Goal: Find specific page/section: Find specific page/section

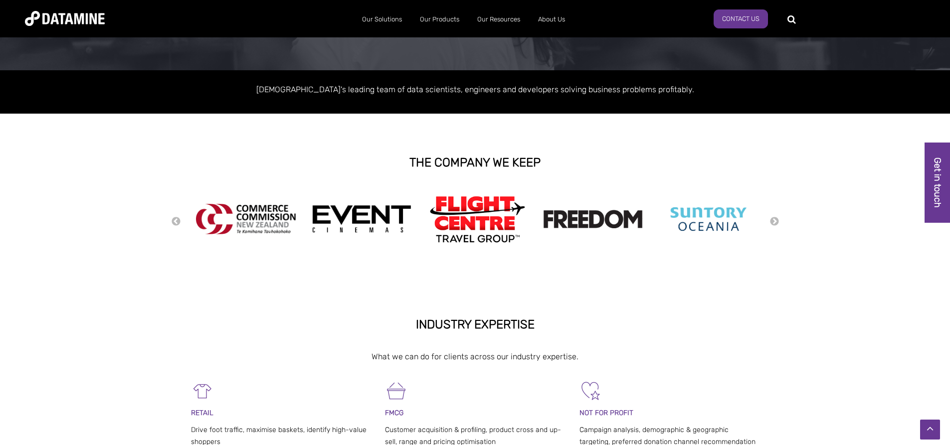
scroll to position [67, 0]
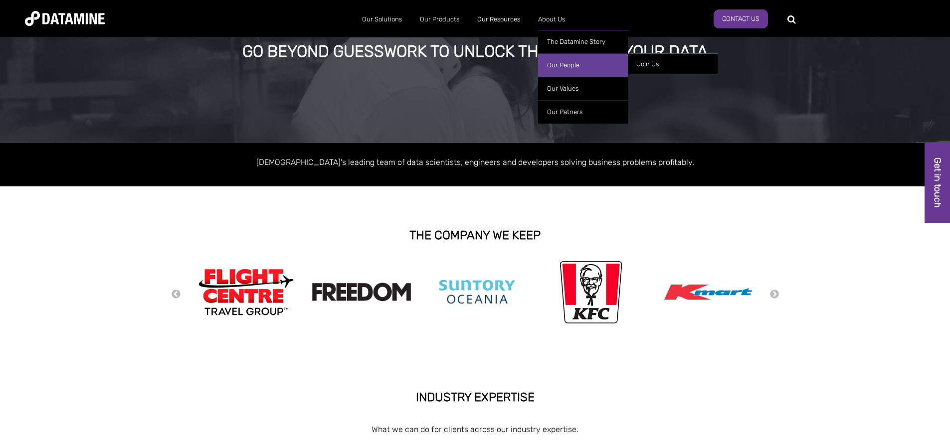
click at [571, 68] on link "Our People" at bounding box center [583, 64] width 90 height 23
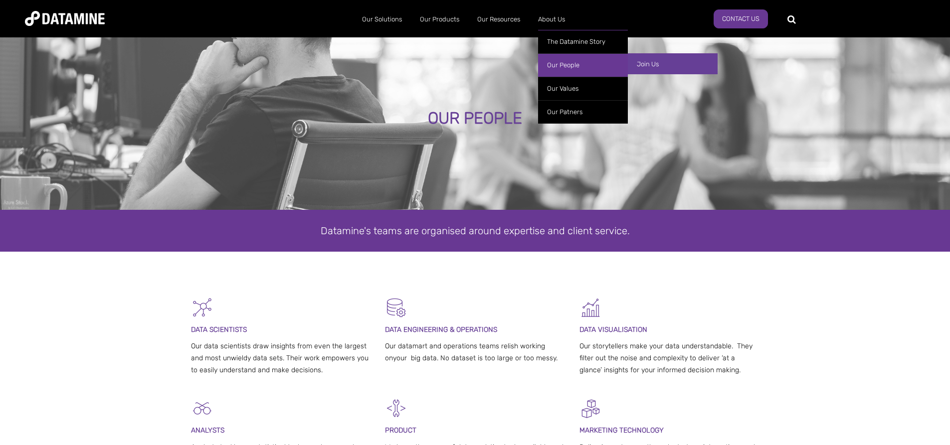
click at [661, 66] on link "Join Us" at bounding box center [673, 63] width 90 height 21
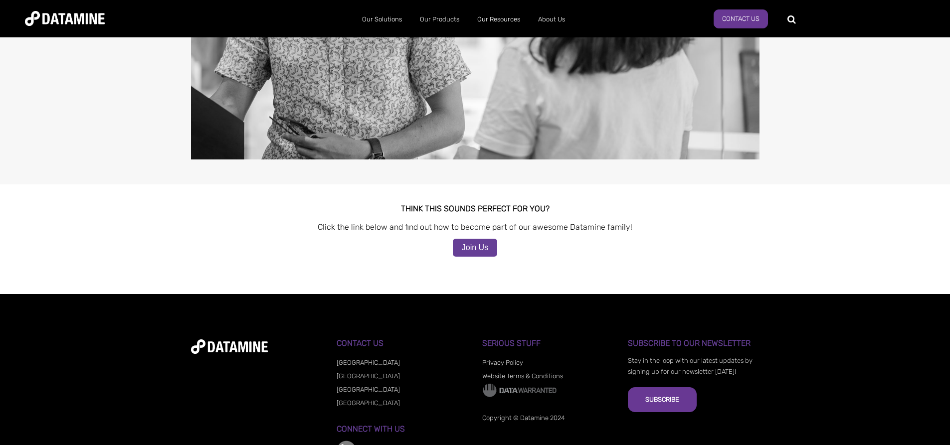
scroll to position [889, 0]
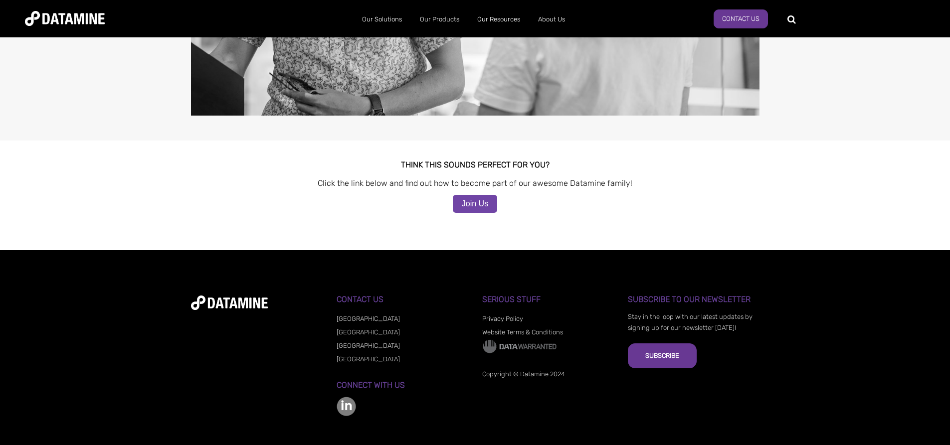
click at [493, 195] on link "Join Us" at bounding box center [475, 204] width 44 height 18
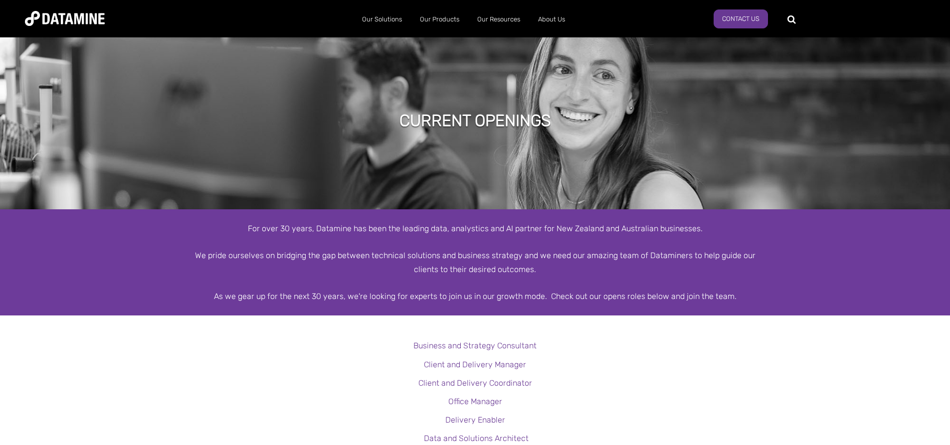
click at [594, 288] on div at bounding box center [475, 282] width 569 height 13
